Goal: Manage account settings

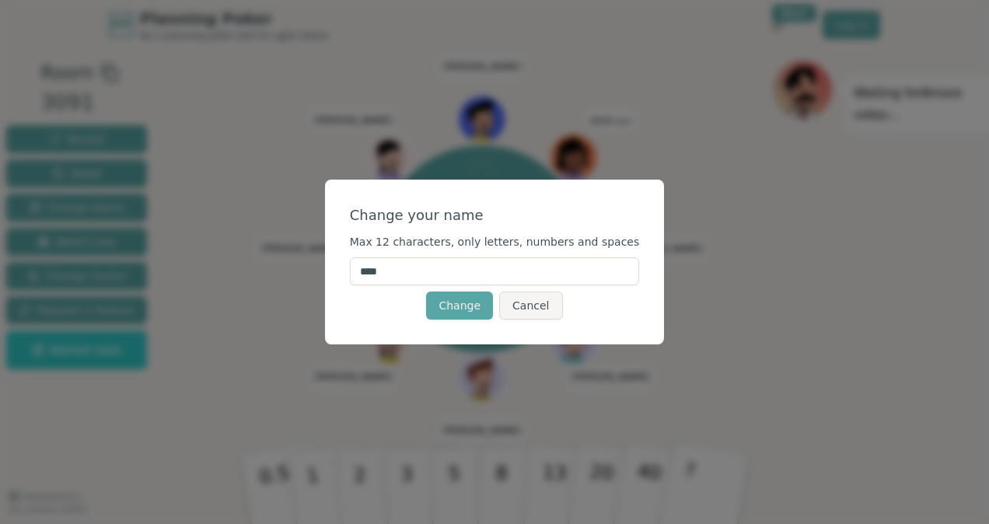
drag, startPoint x: 417, startPoint y: 270, endPoint x: 308, endPoint y: 262, distance: 109.9
click at [308, 262] on div "Change your name Max 12 characters, only letters, numbers and spaces **** Chang…" at bounding box center [494, 262] width 989 height 524
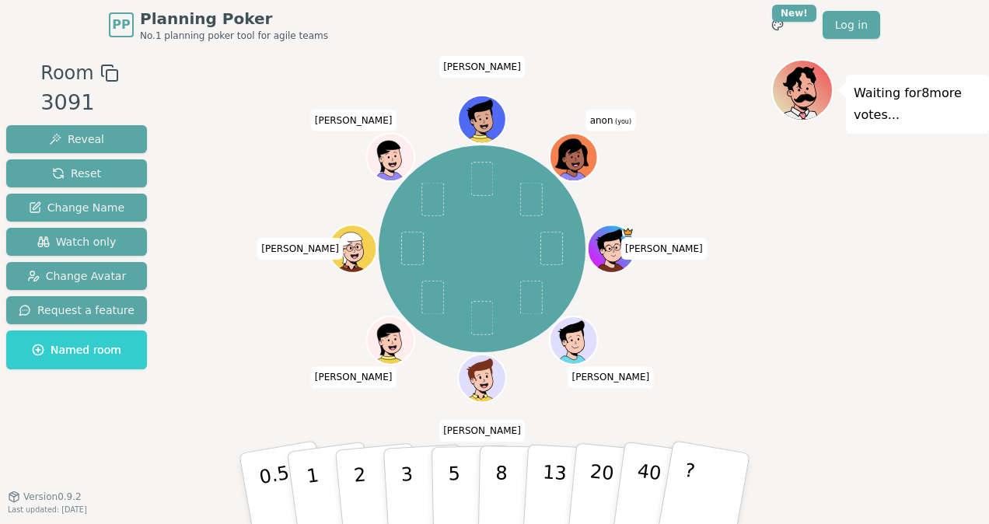
click at [571, 155] on icon at bounding box center [575, 156] width 47 height 5
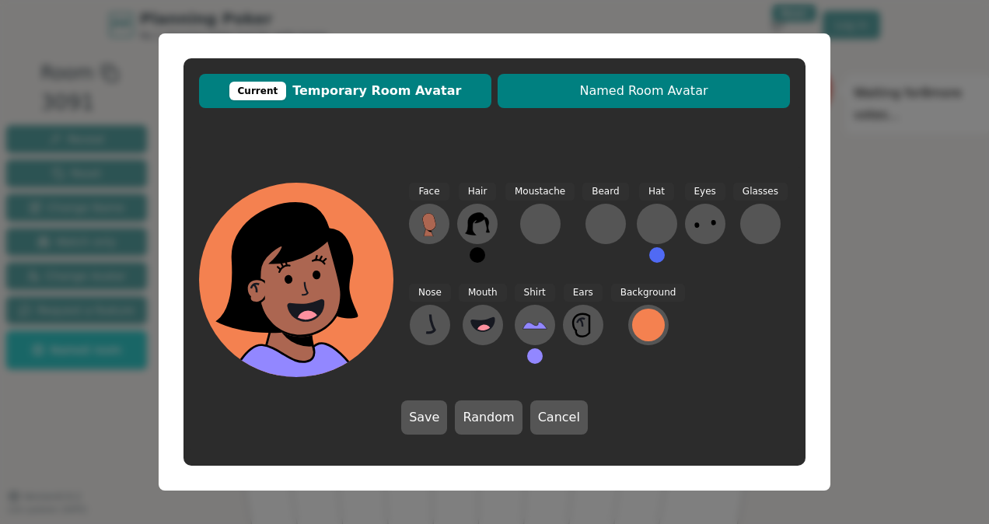
click at [637, 87] on span "Named Room Avatar" at bounding box center [643, 91] width 277 height 19
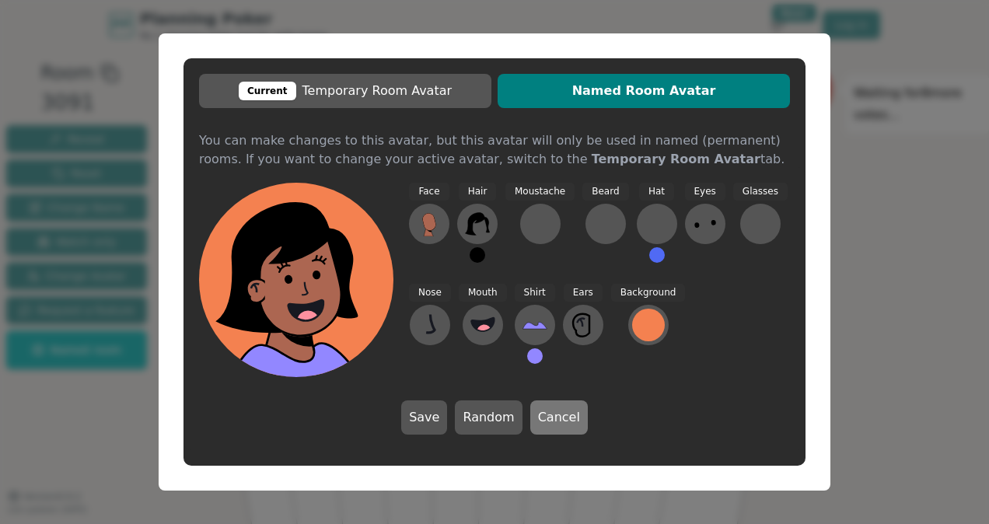
click at [554, 420] on button "Cancel" at bounding box center [559, 417] width 58 height 34
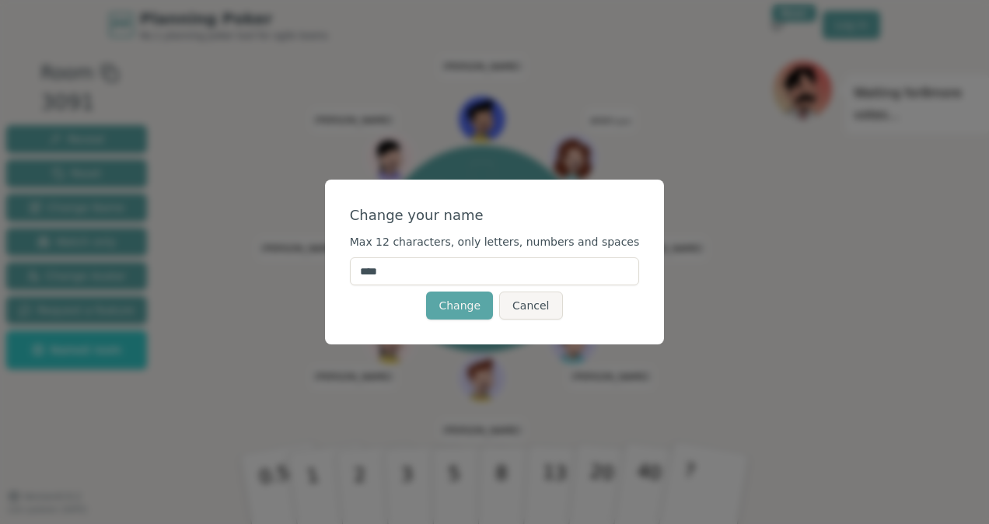
drag, startPoint x: 435, startPoint y: 274, endPoint x: 413, endPoint y: 260, distance: 25.5
click at [434, 272] on input "****" at bounding box center [495, 271] width 290 height 28
drag, startPoint x: 417, startPoint y: 266, endPoint x: 317, endPoint y: 266, distance: 99.5
click at [317, 266] on div "Change your name Max 12 characters, only letters, numbers and spaces **** Chang…" at bounding box center [494, 262] width 989 height 524
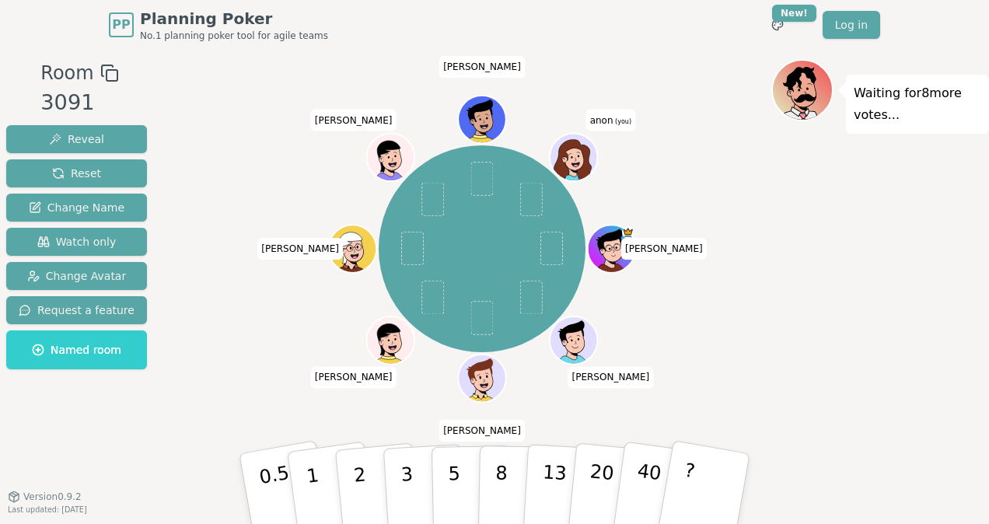
drag, startPoint x: 581, startPoint y: 155, endPoint x: 570, endPoint y: 162, distance: 12.9
drag, startPoint x: 570, startPoint y: 162, endPoint x: 92, endPoint y: 203, distance: 480.5
click at [92, 203] on span "Change Name" at bounding box center [77, 208] width 96 height 16
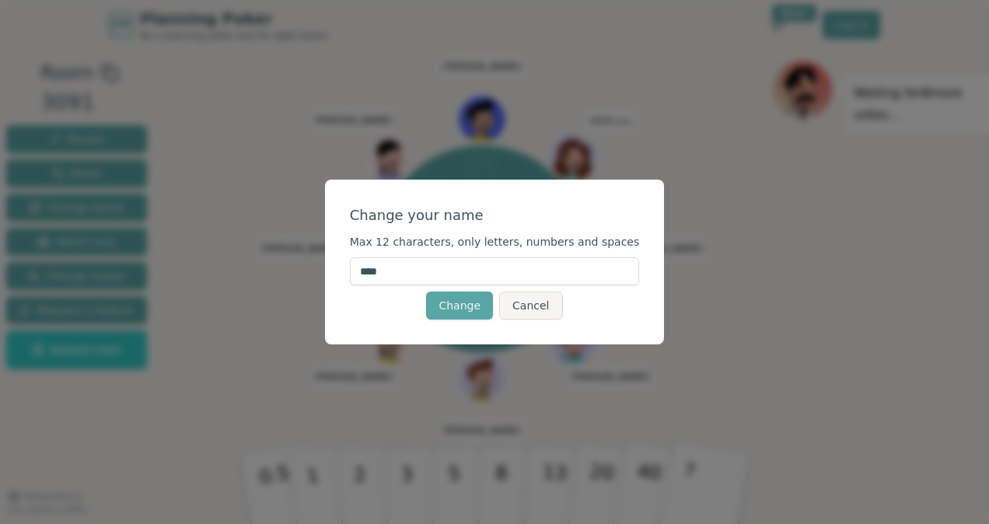
click at [449, 264] on input "****" at bounding box center [495, 271] width 290 height 28
type input "*"
type input "******"
click at [466, 300] on button "Change" at bounding box center [459, 305] width 67 height 28
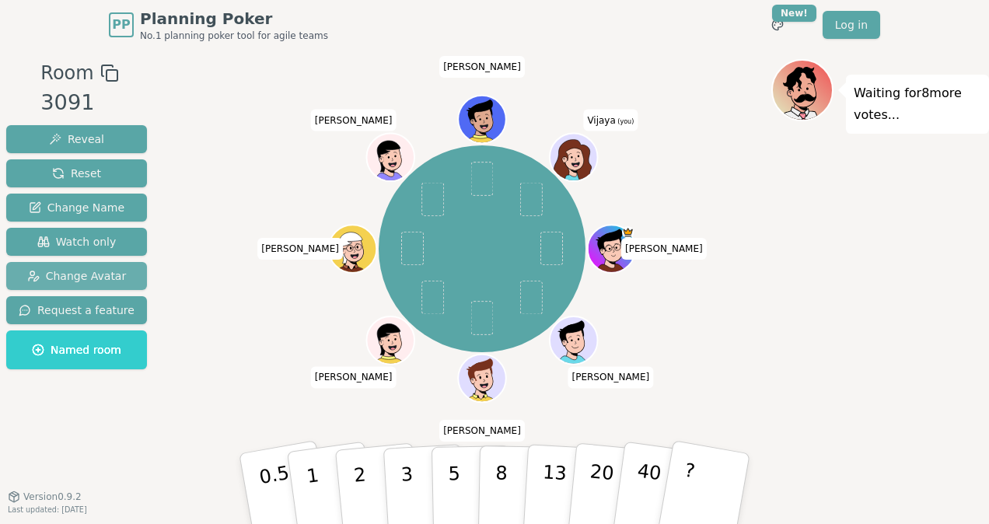
click at [98, 276] on span "Change Avatar" at bounding box center [76, 276] width 99 height 16
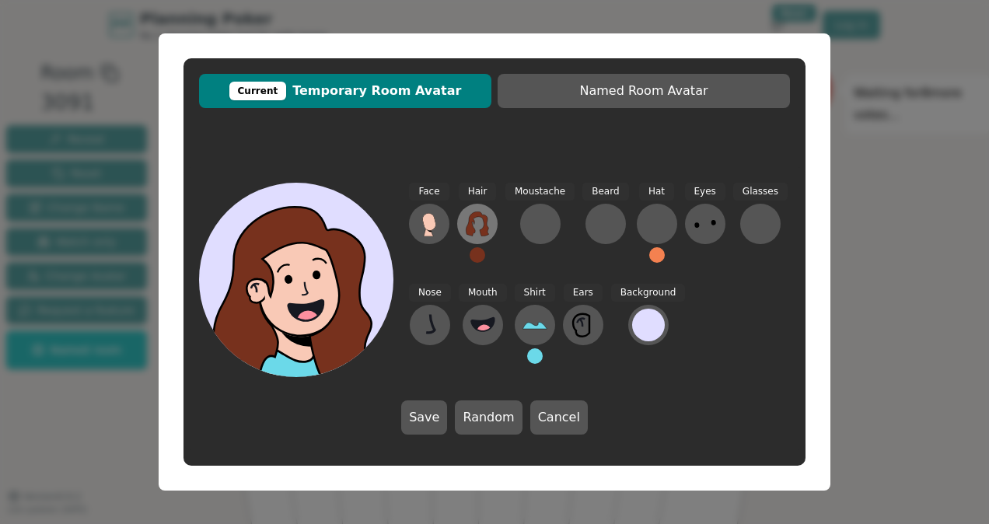
click at [477, 228] on icon at bounding box center [477, 223] width 25 height 25
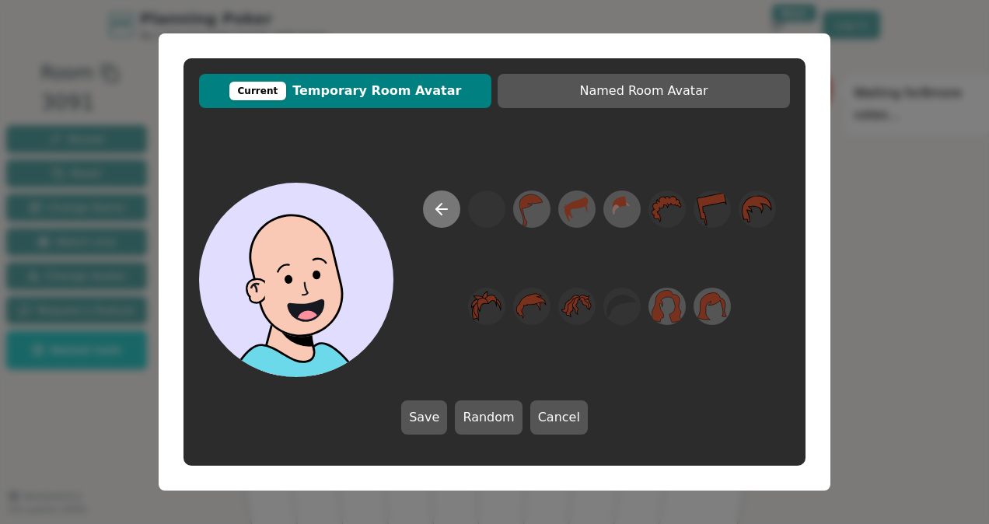
click at [448, 212] on icon at bounding box center [441, 209] width 19 height 19
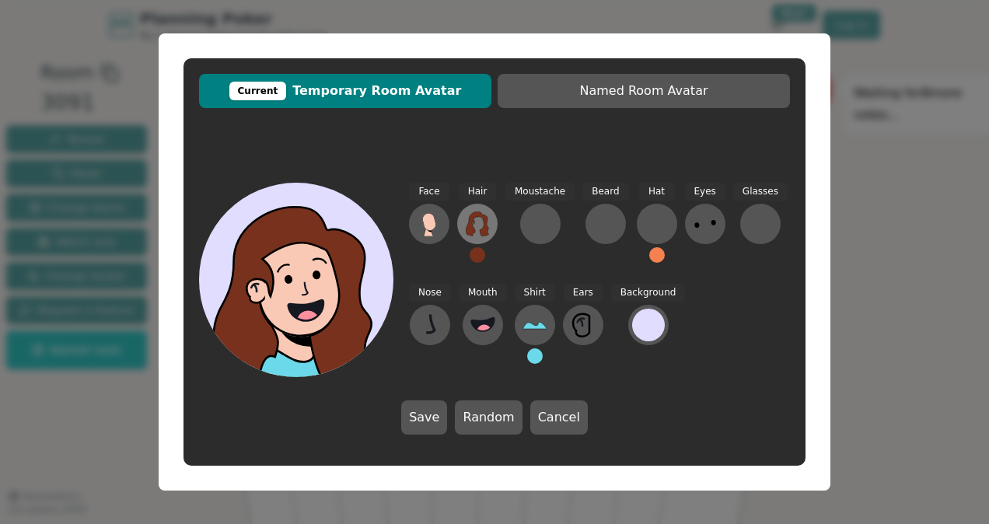
click at [475, 225] on icon at bounding box center [477, 223] width 25 height 25
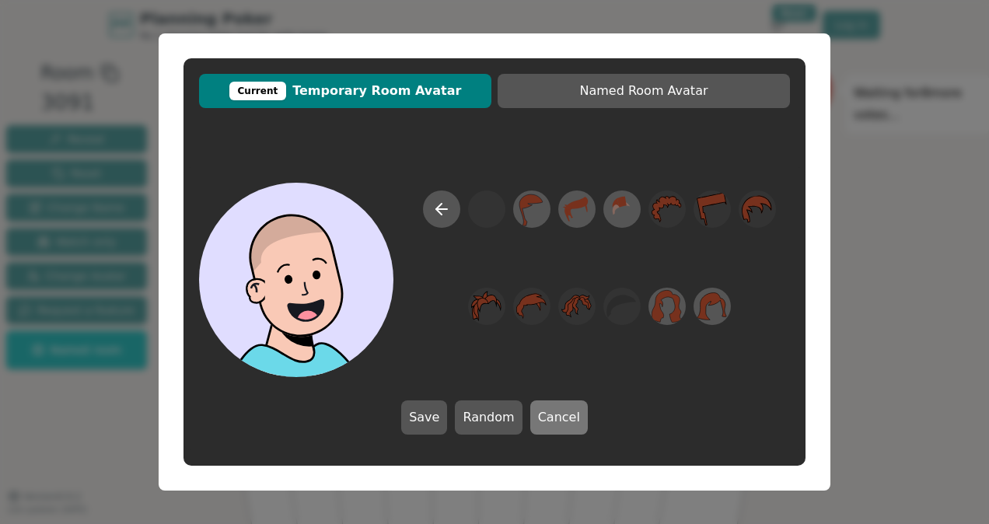
click at [561, 420] on button "Cancel" at bounding box center [559, 417] width 58 height 34
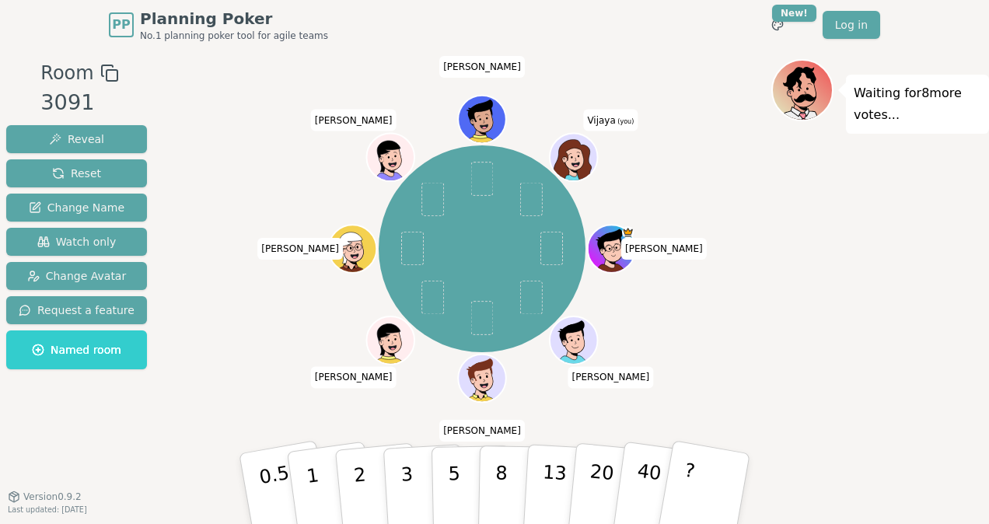
drag, startPoint x: 577, startPoint y: 145, endPoint x: 238, endPoint y: 142, distance: 339.6
click at [238, 142] on div "Matt helen Aaron tyler Scott Kevin Patrick Vijaya (you)" at bounding box center [482, 248] width 578 height 323
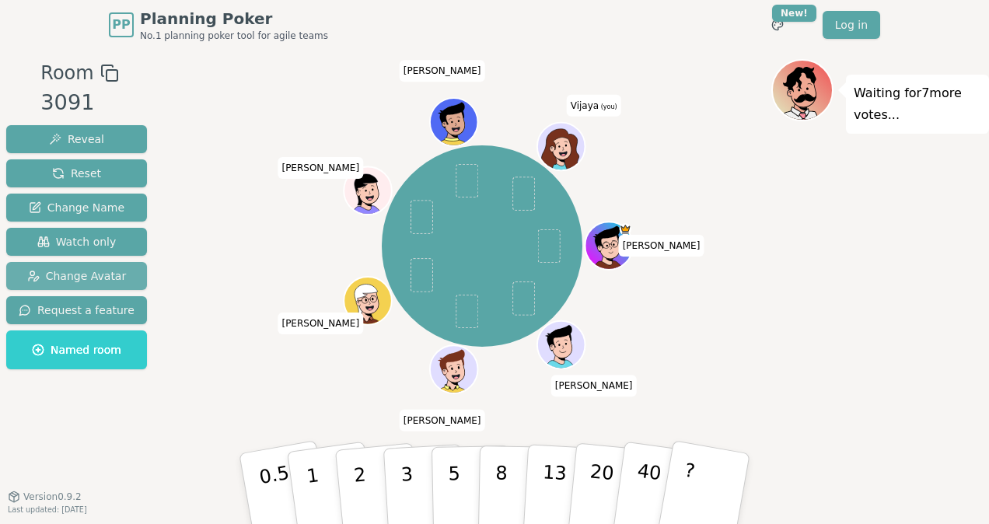
click at [100, 281] on span "Change Avatar" at bounding box center [76, 276] width 99 height 16
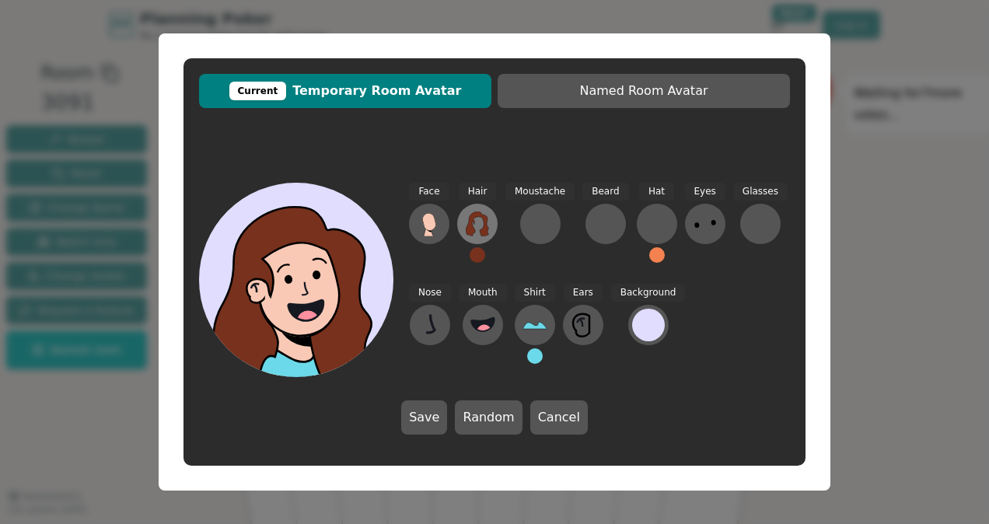
click at [480, 228] on icon at bounding box center [477, 223] width 25 height 25
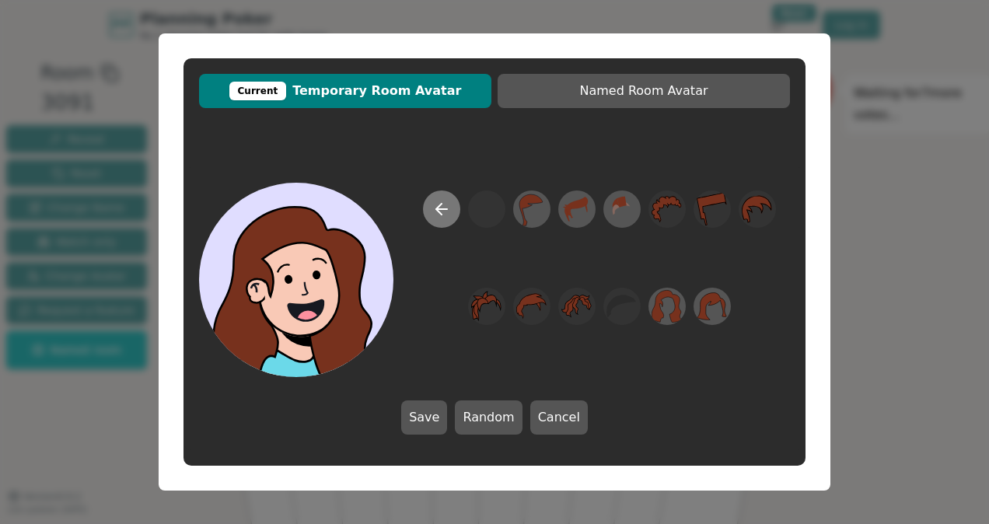
click at [452, 210] on button at bounding box center [441, 208] width 37 height 37
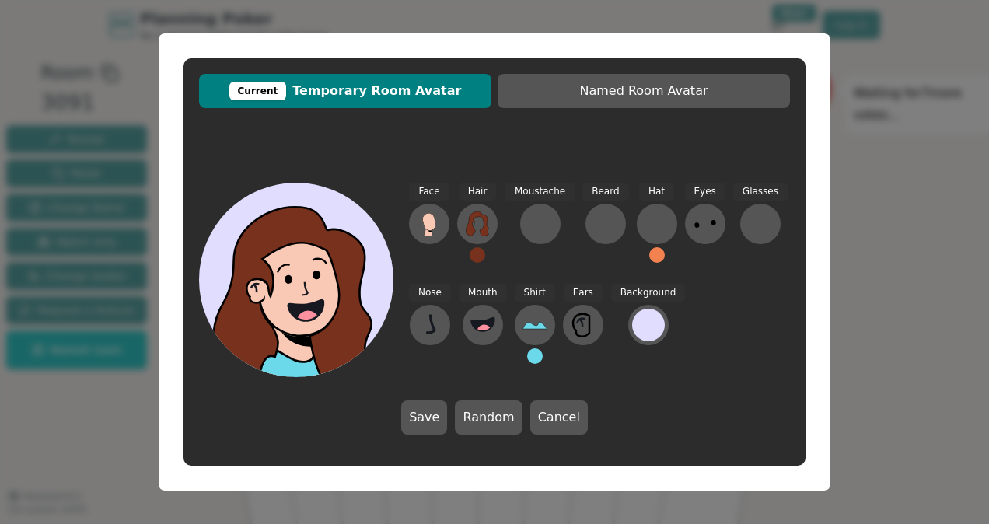
click at [473, 252] on button at bounding box center [477, 255] width 16 height 16
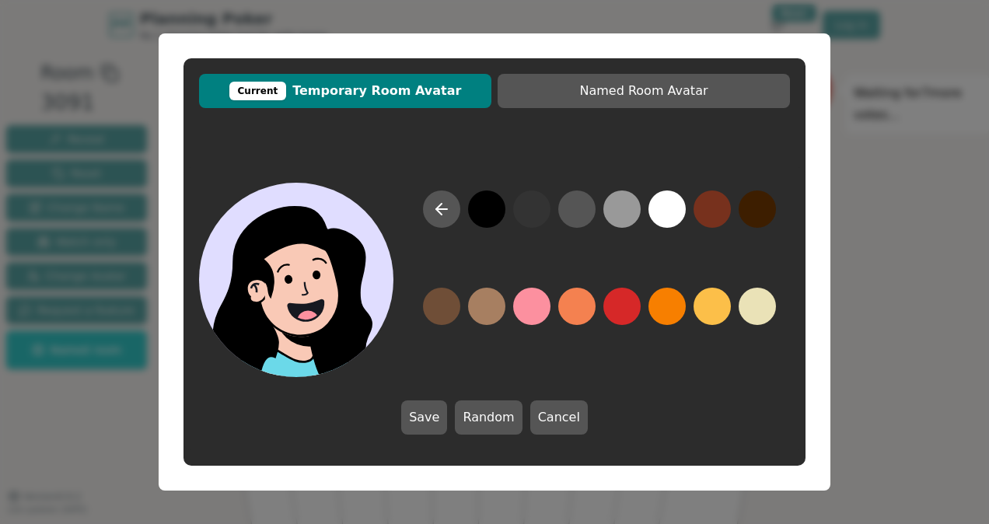
click at [492, 207] on button at bounding box center [486, 208] width 37 height 37
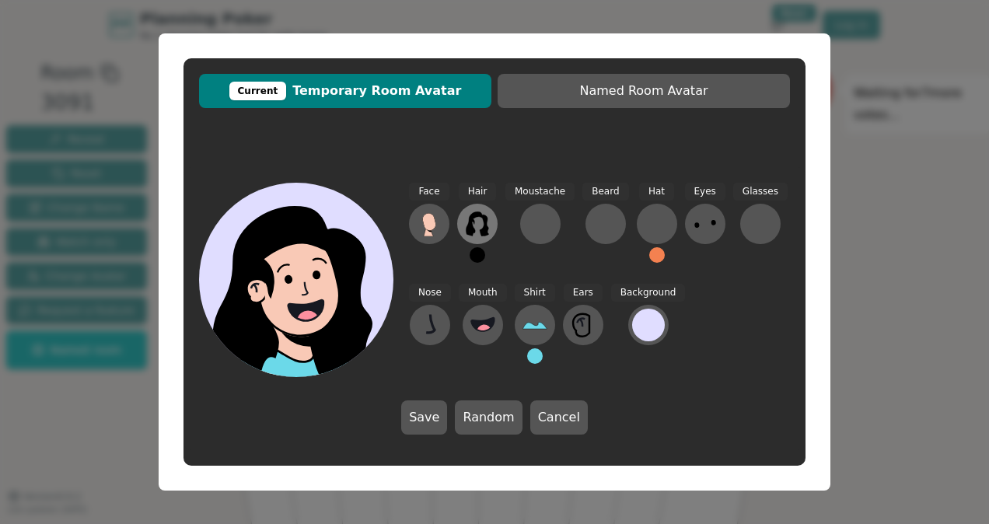
click at [479, 224] on icon at bounding box center [477, 223] width 25 height 25
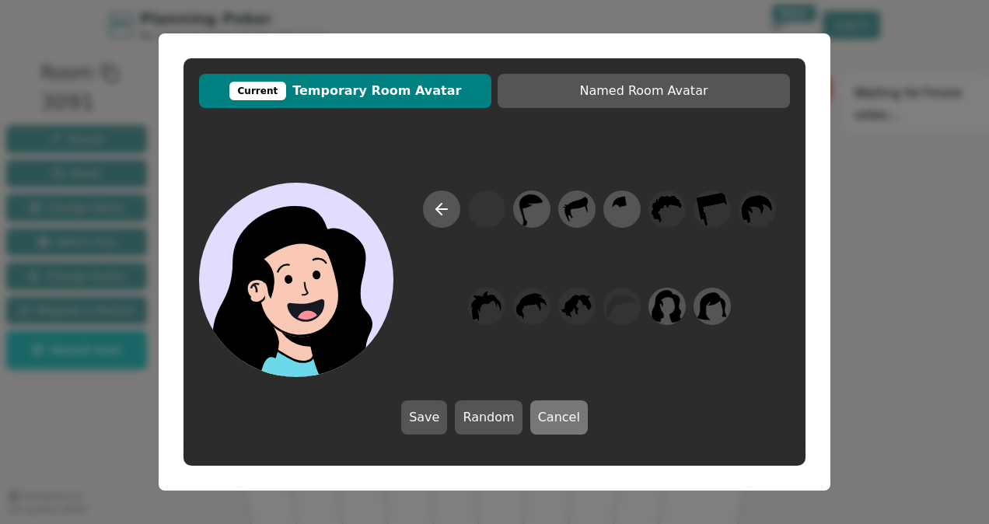
click at [557, 418] on button "Cancel" at bounding box center [559, 417] width 58 height 34
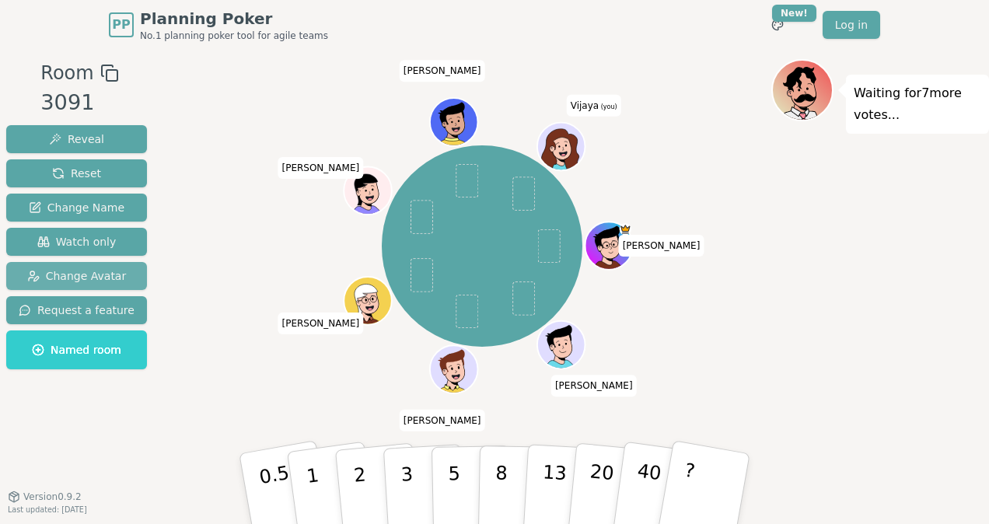
click at [103, 278] on span "Change Avatar" at bounding box center [76, 276] width 99 height 16
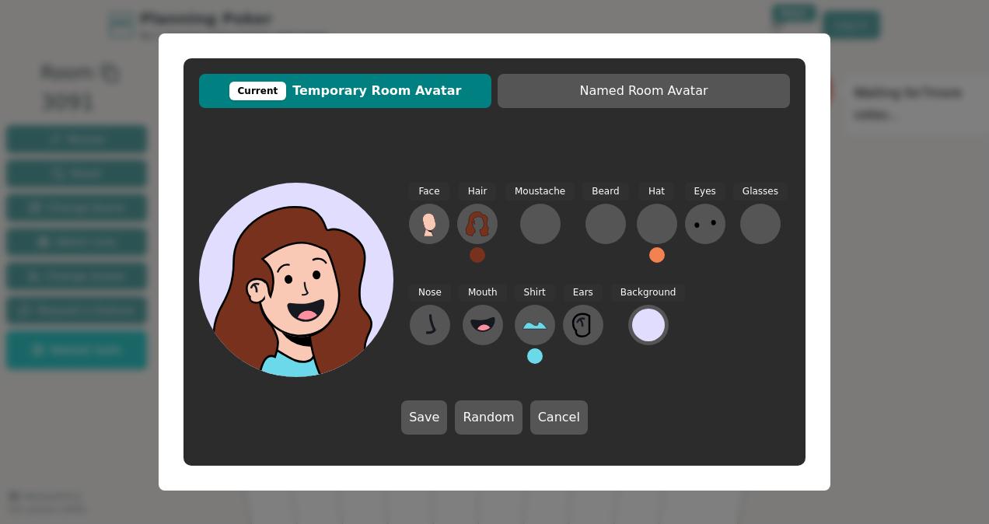
click at [476, 257] on button at bounding box center [477, 255] width 16 height 16
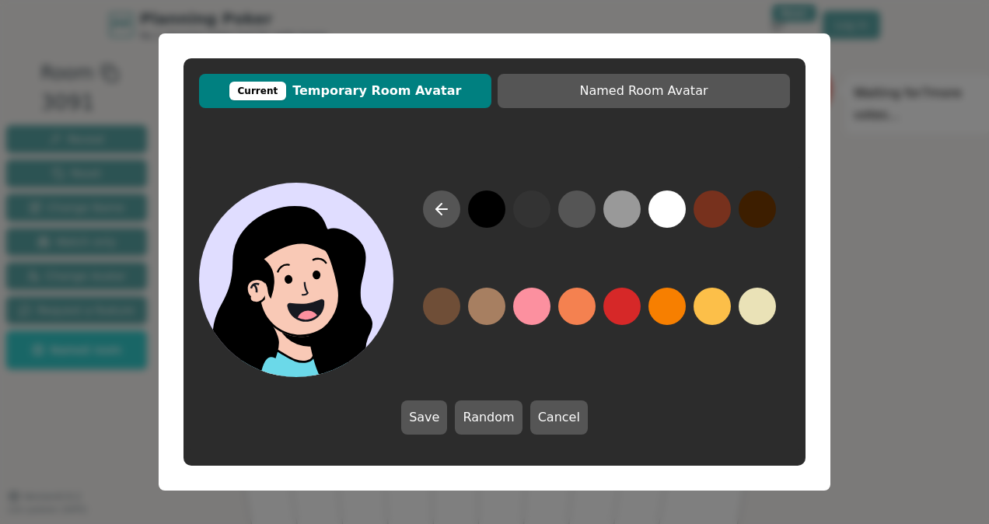
click at [486, 208] on button at bounding box center [486, 208] width 37 height 37
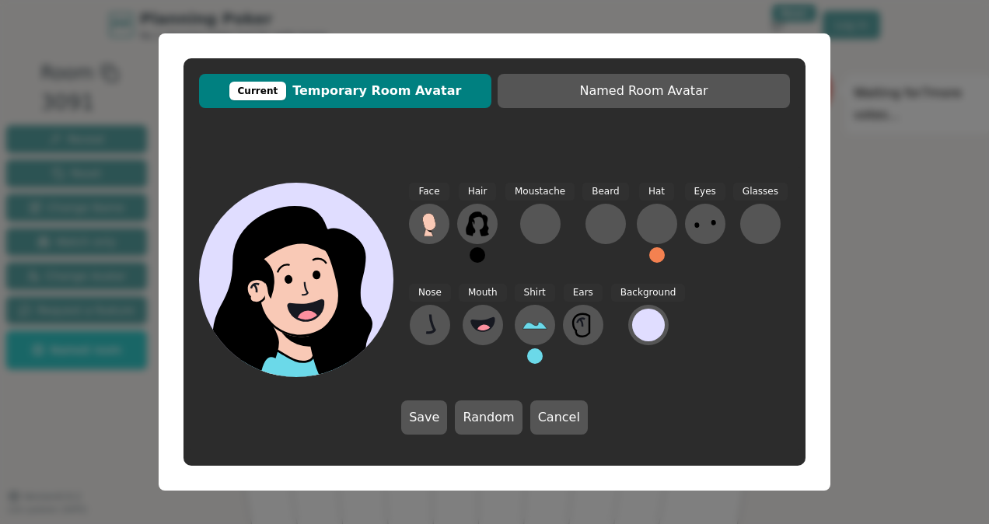
drag, startPoint x: 424, startPoint y: 416, endPoint x: 465, endPoint y: 417, distance: 40.4
click at [424, 416] on button "Save" at bounding box center [424, 417] width 46 height 34
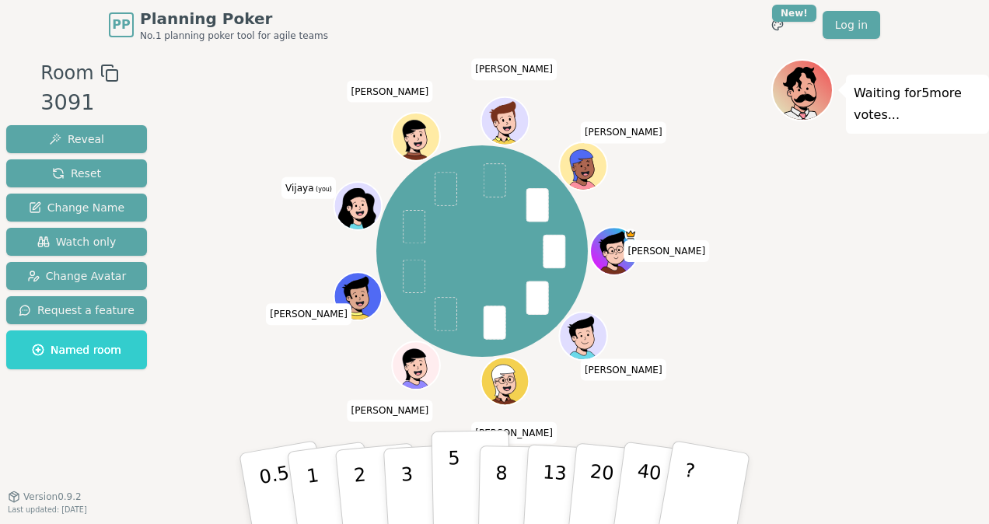
click at [455, 468] on p "5" at bounding box center [454, 489] width 13 height 84
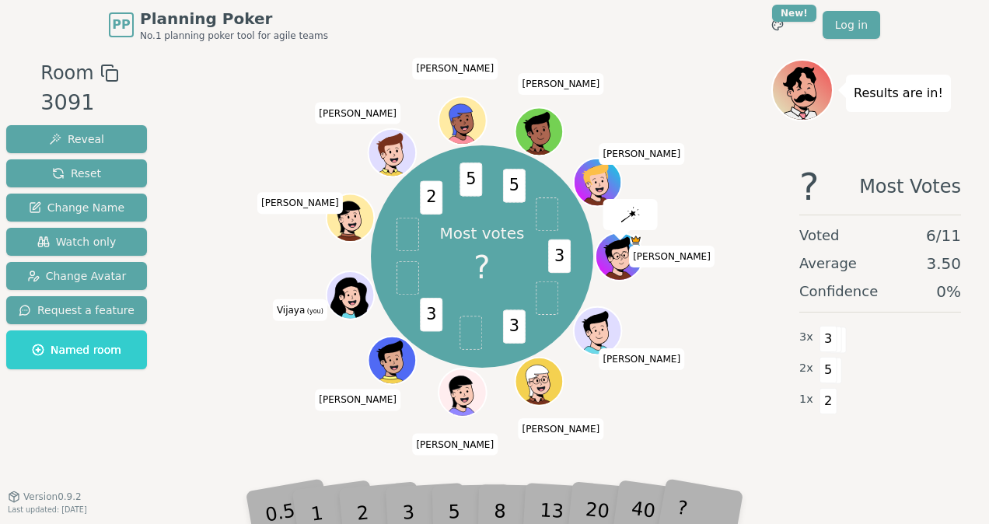
click at [411, 500] on div "3" at bounding box center [424, 488] width 50 height 57
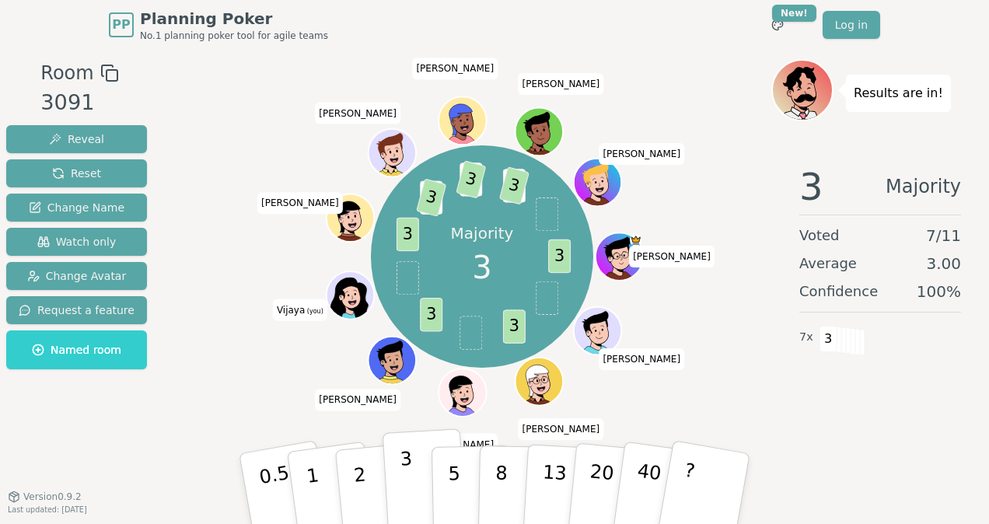
click at [406, 474] on p "3" at bounding box center [407, 490] width 17 height 85
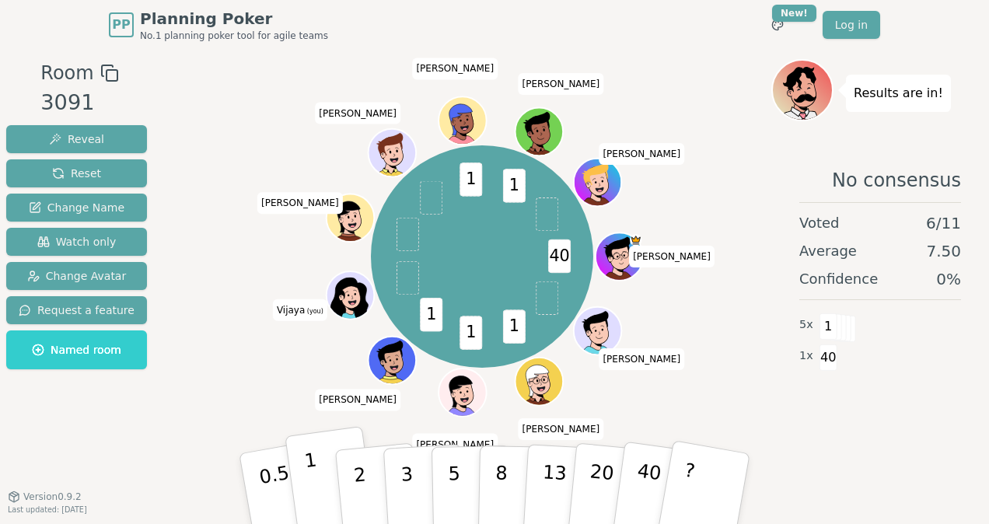
click at [326, 476] on button "1" at bounding box center [330, 489] width 92 height 126
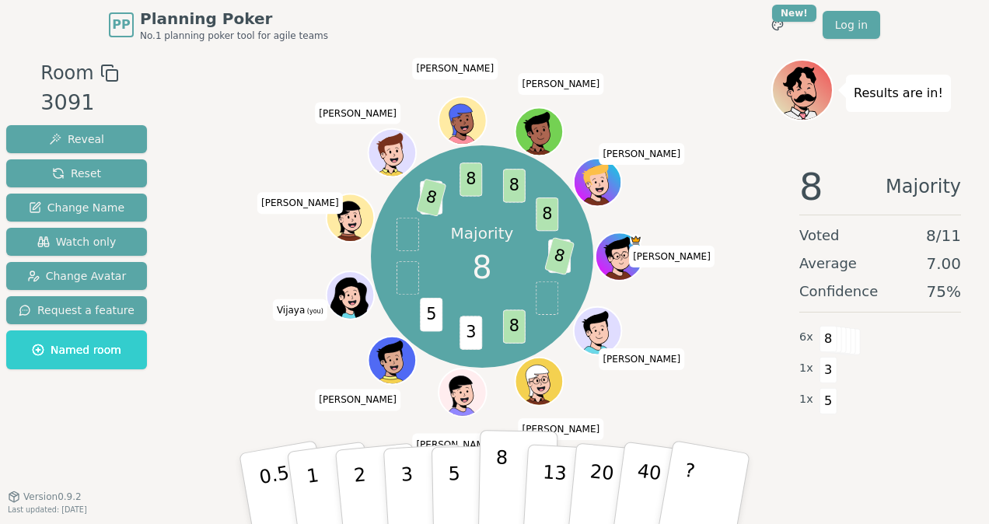
click at [501, 493] on p "8" at bounding box center [500, 488] width 13 height 84
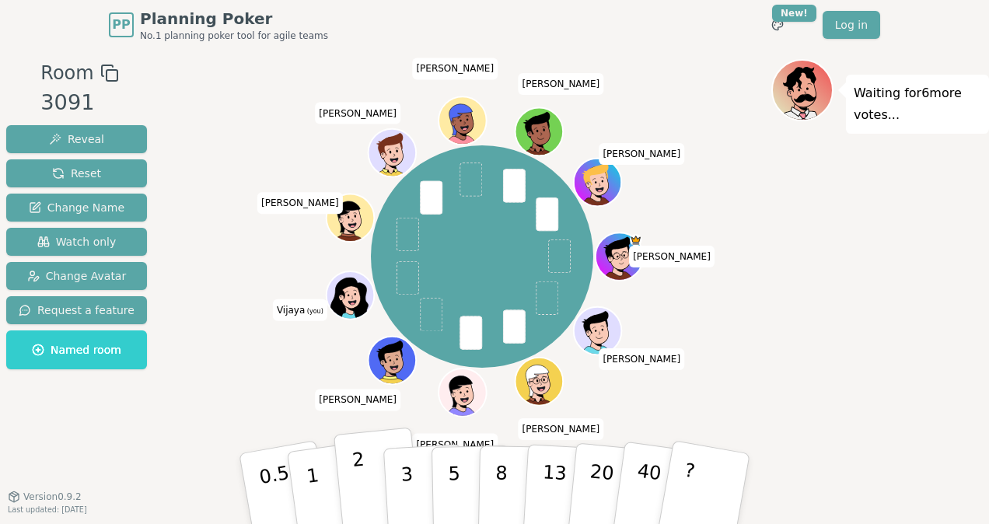
click at [364, 483] on button "2" at bounding box center [377, 489] width 89 height 124
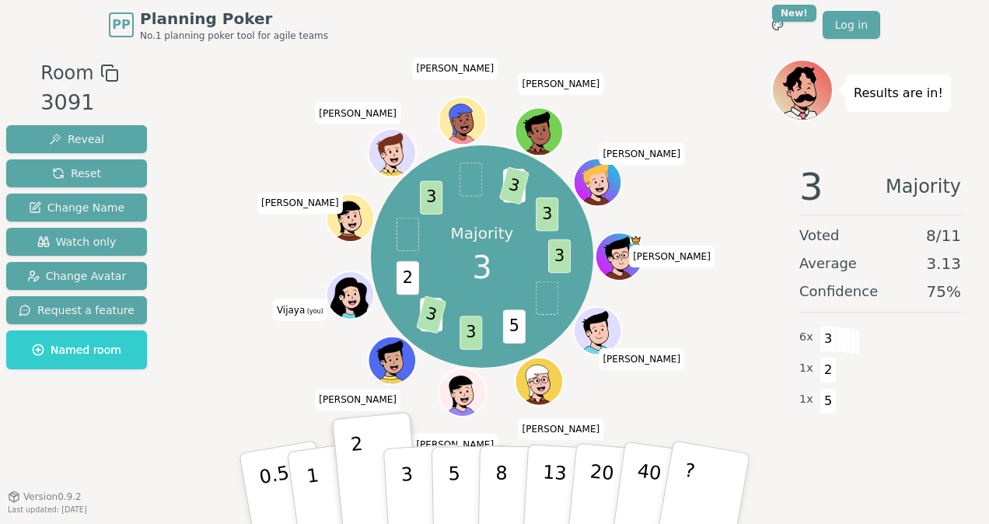
click at [425, 471] on button "3" at bounding box center [425, 504] width 85 height 121
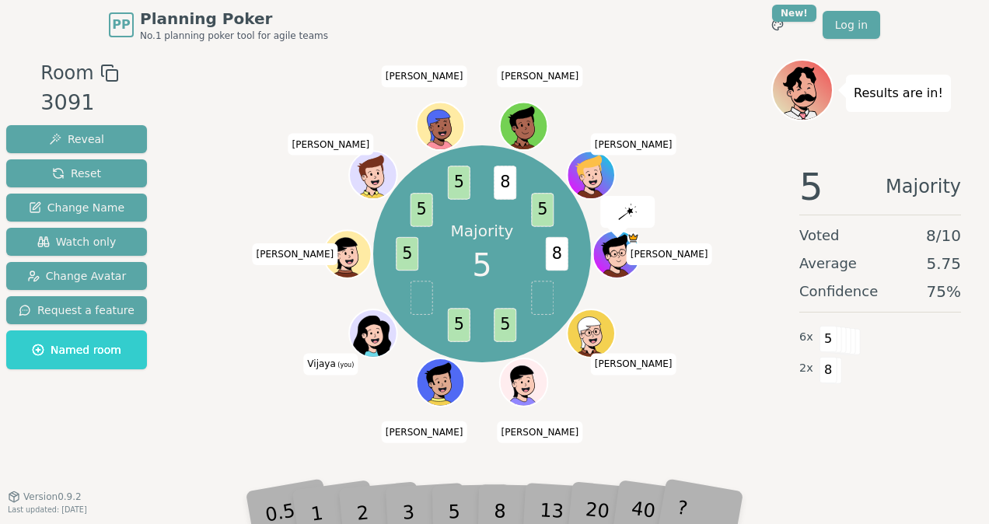
click at [451, 512] on div "5" at bounding box center [470, 488] width 47 height 55
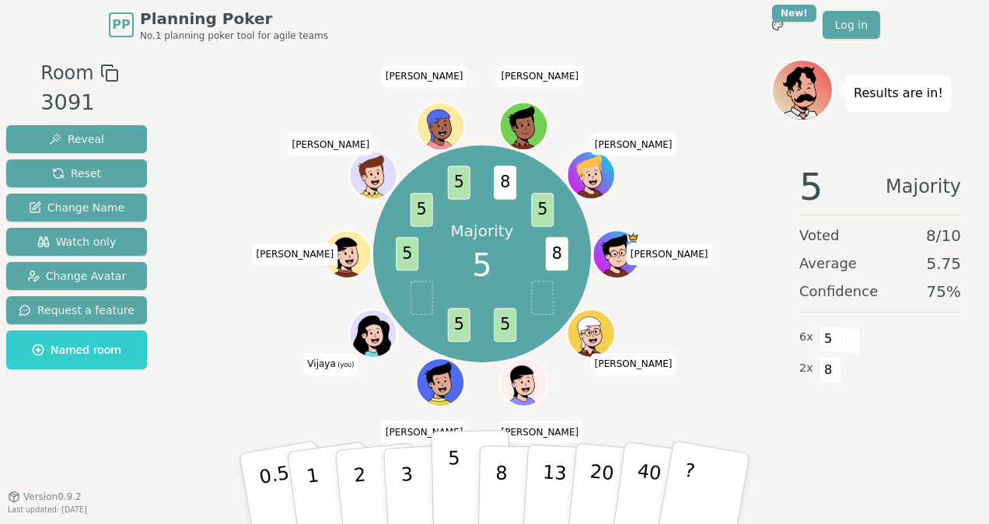
click at [459, 472] on button "5" at bounding box center [471, 489] width 80 height 118
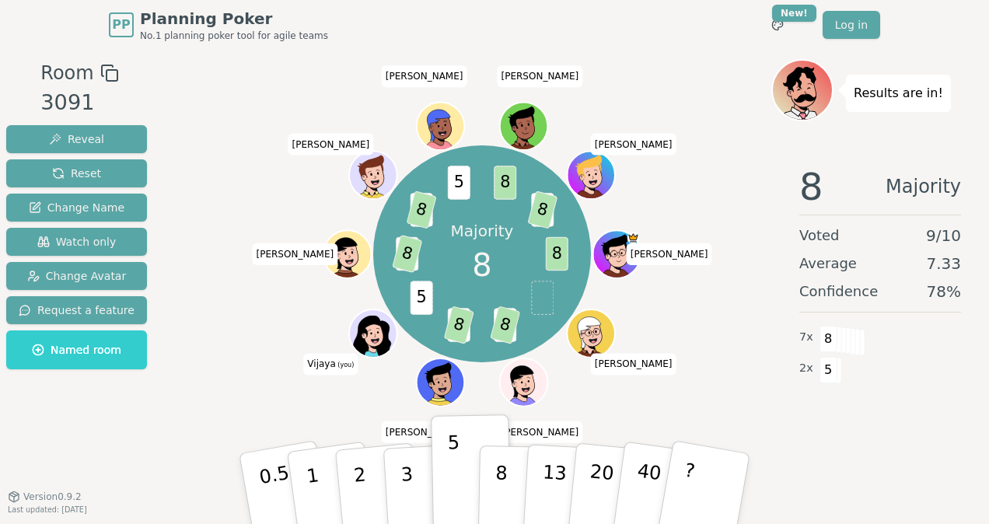
drag, startPoint x: 311, startPoint y: 412, endPoint x: 319, endPoint y: 420, distance: 11.0
click at [311, 412] on div "Majority 8 8 5 8 5 8 5 5 8 5 8 5 8 5 8 Matt Scott Kevin Patrick Vijaya (you) Pe…" at bounding box center [482, 253] width 578 height 333
click at [490, 482] on button "8" at bounding box center [518, 489] width 80 height 118
